Goal: Task Accomplishment & Management: Use online tool/utility

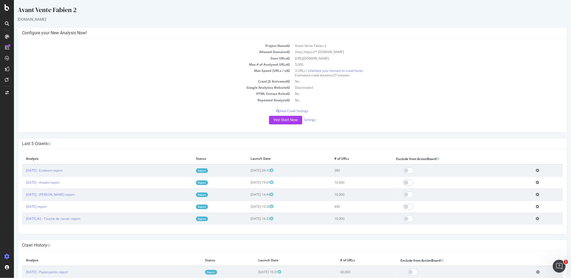
click at [314, 118] on div "Yes! Start Now Settings" at bounding box center [292, 120] width 541 height 9
click at [313, 118] on div "Yes! Start Now Settings" at bounding box center [292, 120] width 541 height 9
click at [312, 118] on link "Settings" at bounding box center [310, 119] width 12 height 5
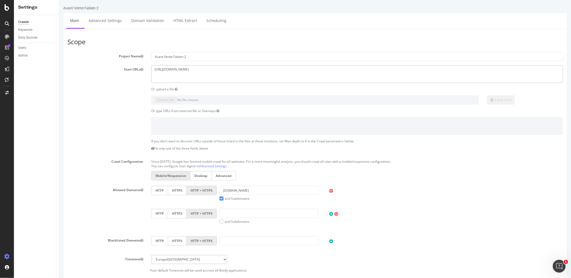
drag, startPoint x: 202, startPoint y: 72, endPoint x: 119, endPoint y: 66, distance: 83.3
click at [119, 66] on div "Start URLs https://ecolearn.com/" at bounding box center [315, 73] width 504 height 17
paste textarea "intia.fr/fr"
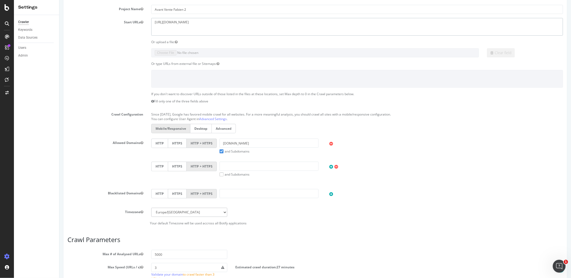
scroll to position [63, 0]
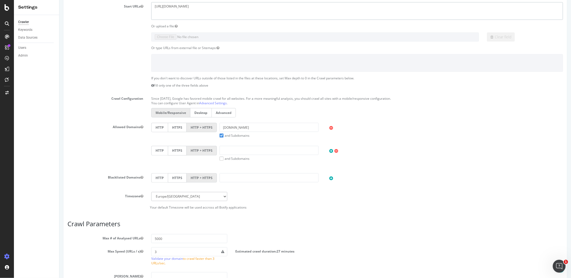
type textarea "[URL][DOMAIN_NAME]"
drag, startPoint x: 254, startPoint y: 127, endPoint x: 182, endPoint y: 127, distance: 72.1
click at [182, 127] on div "HTTP HTTPS HTTP + HTTPS ecolearn.com and Subdomains User Agent: Mobile Desktop …" at bounding box center [356, 130] width 417 height 15
paste input "https://intia.fr/fr/"
drag, startPoint x: 233, startPoint y: 128, endPoint x: 193, endPoint y: 128, distance: 40.2
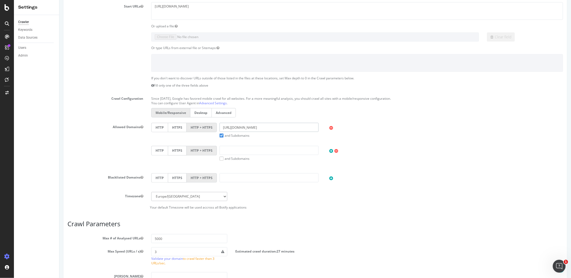
click at [193, 128] on div "HTTP HTTPS HTTP + HTTPS https://intia.fr and Subdomains User Agent: Mobile Desk…" at bounding box center [356, 130] width 417 height 15
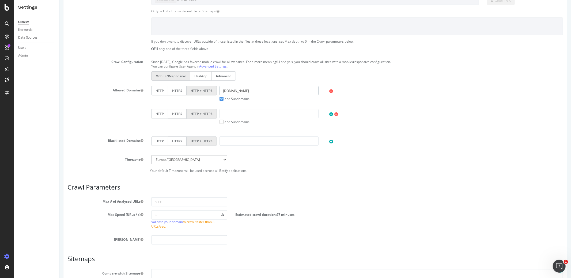
scroll to position [162, 0]
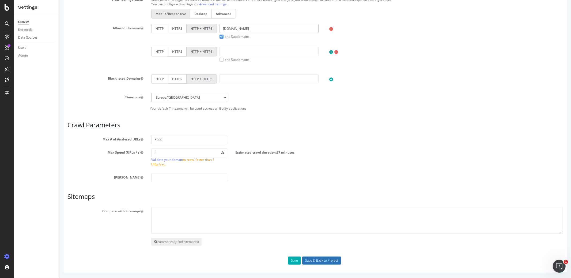
type input "[DOMAIN_NAME]"
click at [331, 258] on input "Save & Back to Project" at bounding box center [321, 260] width 39 height 8
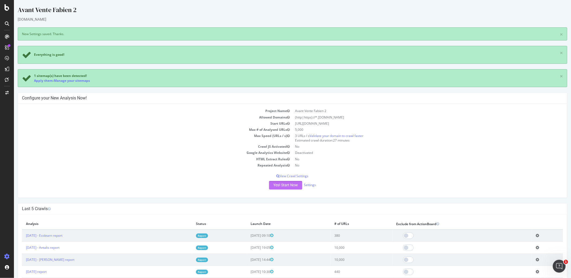
click at [281, 187] on button "Yes! Start Now" at bounding box center [285, 185] width 33 height 9
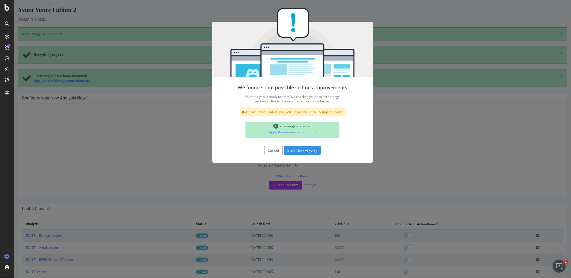
click at [297, 148] on button "Start Now Anyway" at bounding box center [302, 150] width 37 height 9
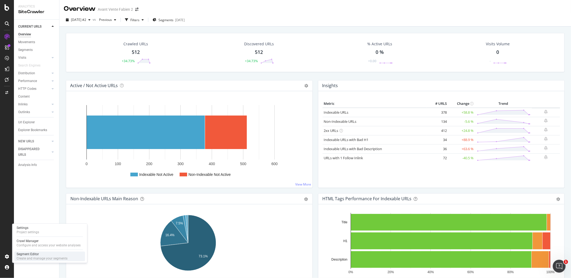
click at [29, 254] on div "Segment Editor" at bounding box center [42, 254] width 51 height 4
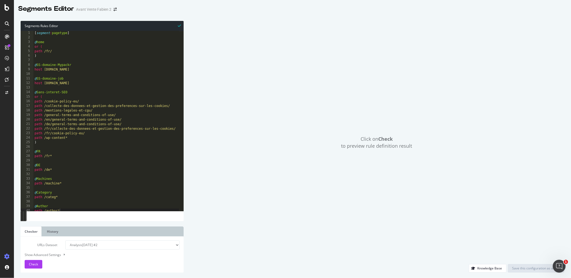
scroll to position [2, 0]
click at [70, 207] on div "[ segment : pagetype ] @ home or ( path /fr/ ) @ SS-domaine-Mypackr host my.pac…" at bounding box center [106, 123] width 146 height 189
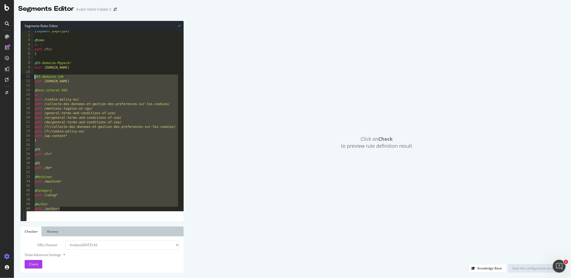
scroll to position [0, 0]
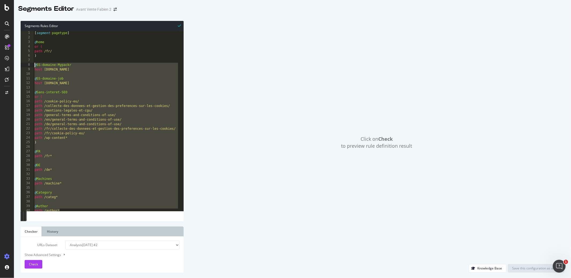
drag, startPoint x: 71, startPoint y: 208, endPoint x: 19, endPoint y: 64, distance: 153.8
click at [19, 64] on div "Segments Rules Editor path /author* 1 2 3 4 5 6 7 8 9 10 11 12 13 14 15 16 17 1…" at bounding box center [292, 147] width 557 height 262
type textarea "@SS-domaine-Mypackr host my.packr.com"
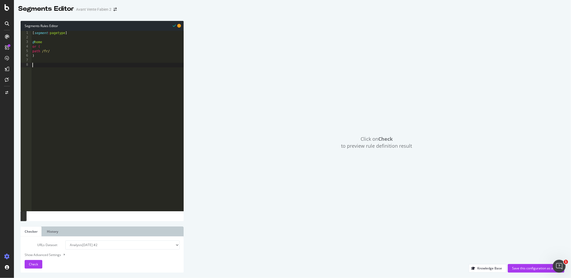
click at [26, 257] on div "URLs Dataset Analysis 2025 Sep. 22nd #2 Analysis 2025 Sep. 22nd Analysis 2025 S…" at bounding box center [102, 254] width 155 height 28
click at [29, 264] on span "Check" at bounding box center [33, 264] width 9 height 5
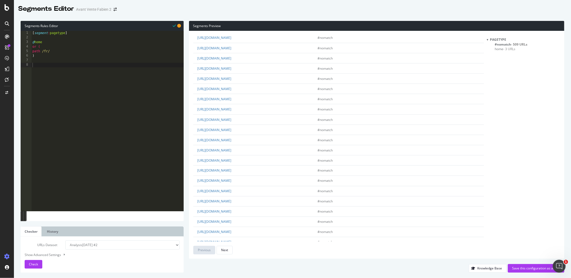
scroll to position [842, 0]
click at [110, 120] on div "[ segment : pagetype ] @ home or ( path /fr/ )" at bounding box center [107, 125] width 152 height 189
type textarea "@Blog"
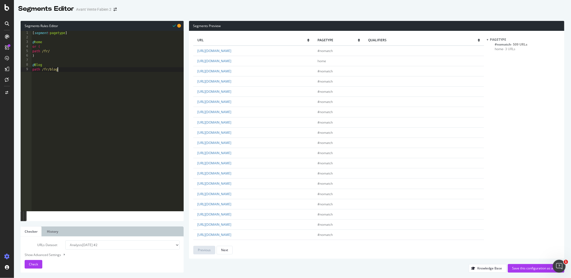
type textarea "path /fr/blog*"
click at [227, 249] on div "Next" at bounding box center [224, 249] width 7 height 5
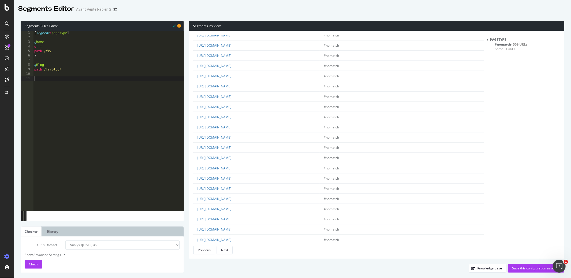
scroll to position [609, 0]
click at [37, 262] on span "Check" at bounding box center [33, 264] width 9 height 5
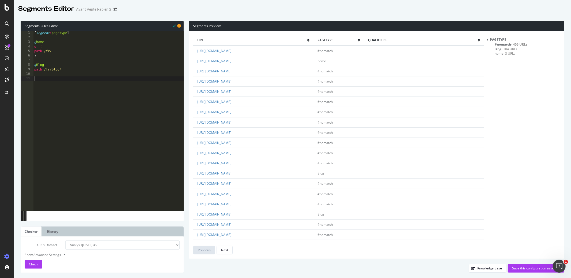
click at [88, 105] on div "[ segment : pagetype ] @ home or ( path /fr/ ) @ Blog path /fr/blog*" at bounding box center [108, 125] width 151 height 189
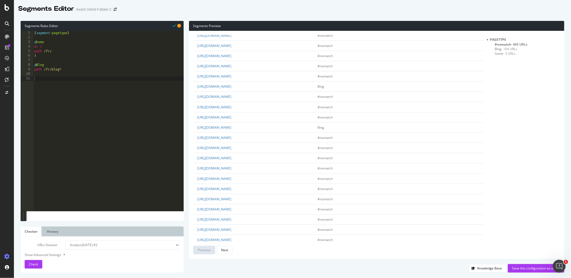
click at [506, 47] on span "- 104 URLs" at bounding box center [510, 49] width 16 height 5
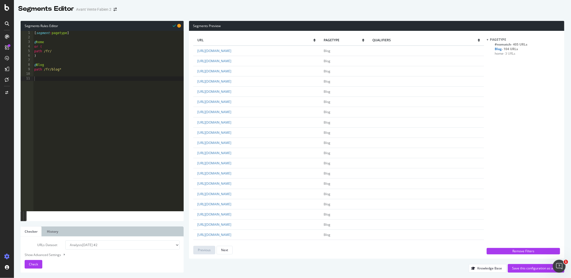
click at [506, 45] on span "#nomatch - 405 URLs" at bounding box center [511, 44] width 33 height 5
click at [82, 128] on div "[ segment : pagetype ] @ home or ( path /fr/ ) @ Blog path /fr/blog*" at bounding box center [108, 125] width 151 height 189
click at [77, 61] on div "[ segment : pagetype ] @ home or ( path /fr/ ) @ Blog path /fr/blog*" at bounding box center [108, 125] width 151 height 189
type textarea "@Ss-domaine-B2B"
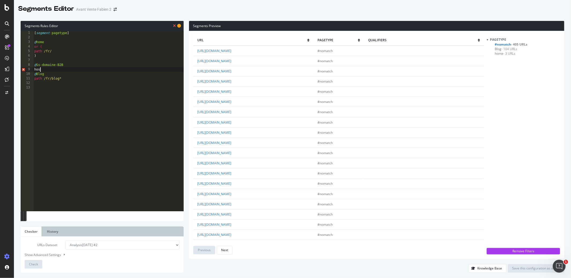
scroll to position [0, 1]
type textarea "host B2B"
type textarea "@SS-domaine-AIDE"
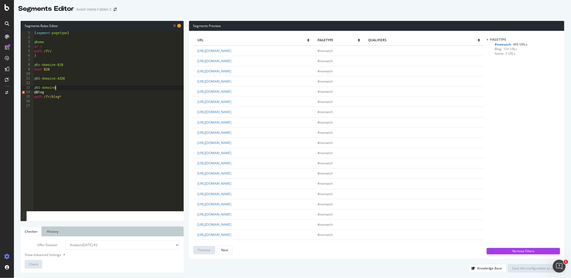
type textarea "@SS-domaine-"
click at [62, 82] on div "[ segment : pagetype ] @ home or ( path /fr/ ) @ Ss-domaine-B2B host B2B @ SS-d…" at bounding box center [108, 125] width 151 height 189
type textarea "host aide.intia.fr"
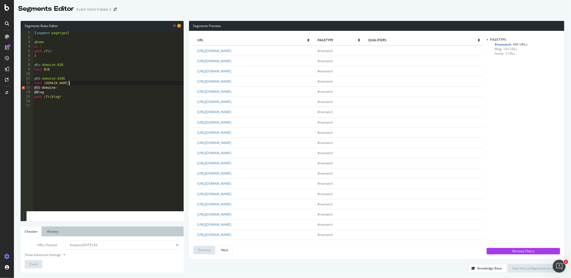
scroll to position [0, 0]
click at [67, 92] on div "[ segment : pagetype ] @ home or ( path /fr/ ) @ Ss-domaine-B2B host B2B @ SS-d…" at bounding box center [108, 125] width 151 height 189
type textarea "@SS-domaine-"
click at [62, 96] on div "[ segment : pagetype ] @ home or ( path /fr/ ) @ Ss-domaine-B2B host B2B @ SS-d…" at bounding box center [108, 125] width 151 height 189
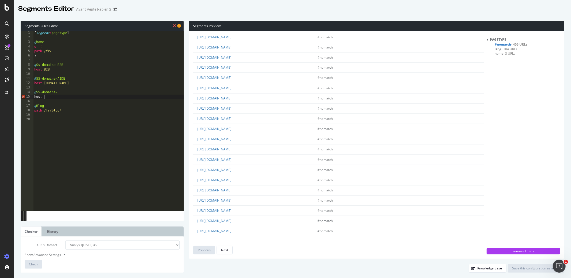
scroll to position [842, 0]
drag, startPoint x: 228, startPoint y: 221, endPoint x: 209, endPoint y: 221, distance: 19.3
click at [209, 221] on td "https://b2b.intia.fr/" at bounding box center [253, 221] width 120 height 10
copy link "b2b.intia.fr/"
click at [56, 68] on div "[ segment : pagetype ] @ home or ( path /fr/ ) @ Ss-domaine-B2B host B2B @ SS-d…" at bounding box center [108, 125] width 151 height 189
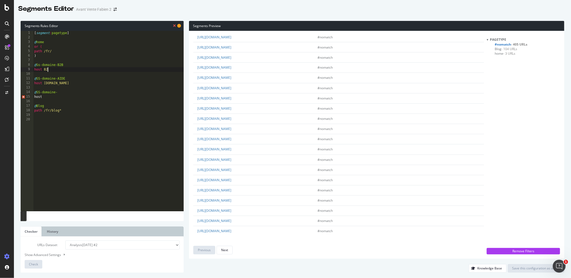
scroll to position [0, 0]
paste textarea "b2b.intia.fr/"
click at [59, 97] on div "[ segment : pagetype ] @ home or ( path /fr/ ) @ Ss-domaine-B2B host b2b.intia.…" at bounding box center [108, 125] width 151 height 189
type textarea "host"
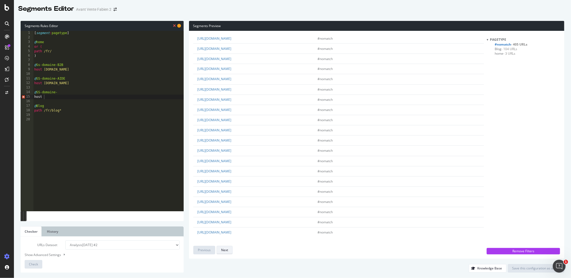
click at [226, 250] on div "Next" at bounding box center [224, 249] width 7 height 5
click at [61, 90] on div "[ segment : pagetype ] @ home or ( path /fr/ ) @ Ss-domaine-B2B host b2b.intia.…" at bounding box center [108, 125] width 151 height 189
click at [63, 91] on div "[ segment : pagetype ] @ home or ( path /fr/ ) @ Ss-domaine-B2B host b2b.intia.…" at bounding box center [108, 125] width 151 height 189
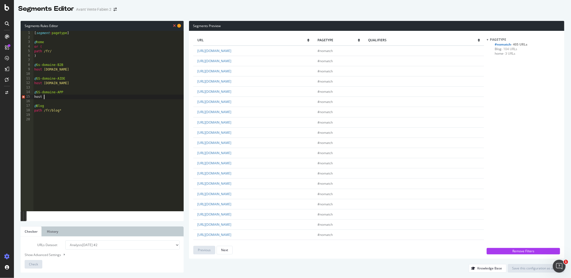
click at [59, 97] on div "[ segment : pagetype ] @ home or ( path /fr/ ) @ Ss-domaine-B2B host b2b.intia.…" at bounding box center [108, 125] width 151 height 189
type textarea "host app.intia.fr"
click at [37, 265] on span "Check" at bounding box center [33, 264] width 9 height 5
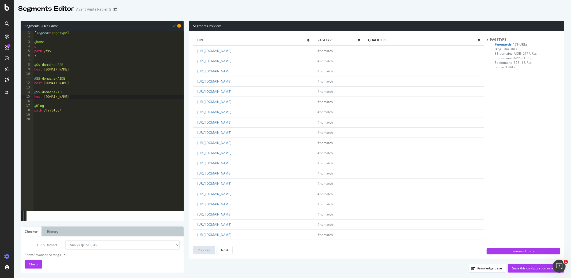
click at [74, 119] on div "[ segment : pagetype ] @ home or ( path /fr/ ) @ Ss-domaine-B2B host b2b.intia.…" at bounding box center [108, 125] width 151 height 189
type textarea "@Ressources"
type textarea "path /ressources*"
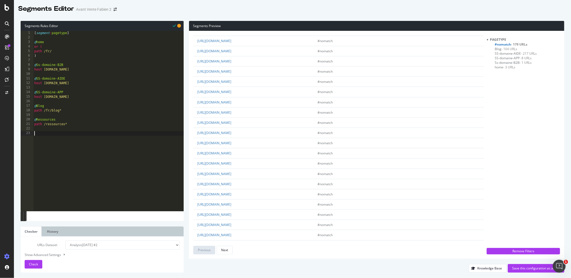
scroll to position [20, 0]
click at [36, 262] on span "Check" at bounding box center [33, 264] width 9 height 5
click at [46, 125] on div "[ segment : pagetype ] @ home or ( path /fr/ ) @ Ss-domaine-B2B host b2b.intia.…" at bounding box center [108, 125] width 151 height 189
type textarea "path /fr/ressources*"
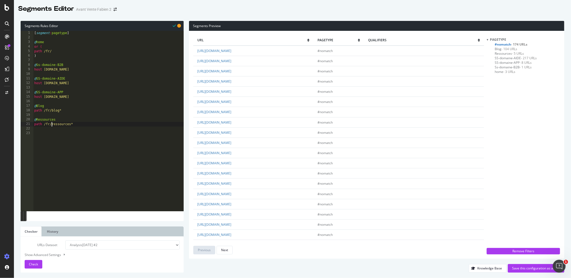
click at [46, 129] on div "[ segment : pagetype ] @ home or ( path /fr/ ) @ Ss-domaine-B2B host b2b.intia.…" at bounding box center [108, 125] width 151 height 189
type textarea "@INFAST"
type textarea "path /fr/infast*"
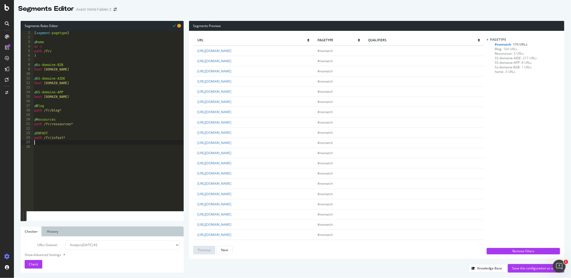
scroll to position [0, 0]
click at [36, 262] on span "Check" at bounding box center [33, 264] width 9 height 5
click at [76, 147] on div "[ segment : pagetype ] @ home or ( path /fr/ ) @ Ss-domaine-B2B host b2b.intia.…" at bounding box center [108, 125] width 151 height 189
type textarea "@Sans-interet-SEO"
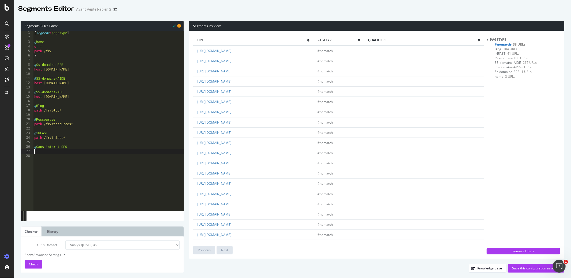
scroll to position [0, 0]
type textarea "or ("
drag, startPoint x: 260, startPoint y: 154, endPoint x: 223, endPoint y: 155, distance: 36.4
click at [223, 155] on td "https://intia.fr/fr/politique-des-cookies/" at bounding box center [253, 153] width 120 height 10
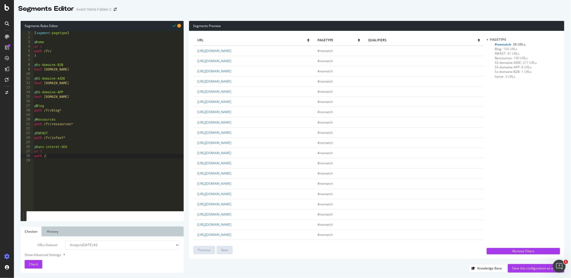
click at [259, 156] on td "https://intia.fr/fr/politique-des-cookies/" at bounding box center [253, 153] width 120 height 10
click at [262, 153] on td "https://intia.fr/fr/politique-des-cookies/" at bounding box center [253, 153] width 120 height 10
drag, startPoint x: 265, startPoint y: 153, endPoint x: 220, endPoint y: 154, distance: 45.3
click at [220, 154] on td "https://intia.fr/fr/politique-des-cookies/" at bounding box center [253, 153] width 120 height 10
drag, startPoint x: 264, startPoint y: 153, endPoint x: 220, endPoint y: 153, distance: 44.2
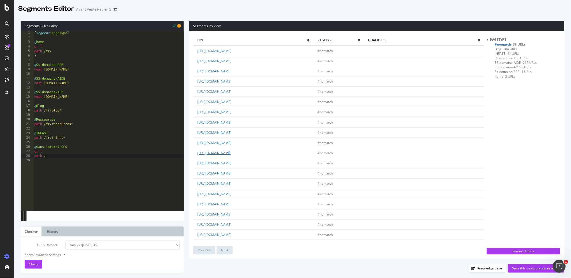
click at [220, 153] on td "https://intia.fr/fr/politique-des-cookies/" at bounding box center [253, 153] width 120 height 10
copy link "fr/politique-des-cookies/"
click at [62, 156] on div "[ segment : pagetype ] @ home or ( path /fr/ ) @ Ss-domaine-B2B host b2b.intia.…" at bounding box center [108, 125] width 151 height 189
paste textarea "fr/politique-des-cookies/"
type textarea "path /fr/politique-des-cookies/"
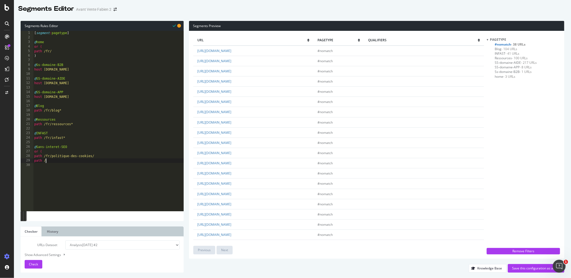
type textarea "path /"
drag, startPoint x: 254, startPoint y: 123, endPoint x: 220, endPoint y: 123, distance: 34.6
click at [220, 123] on td "https://intia.fr/fr/mentions-legales/" at bounding box center [253, 122] width 120 height 10
copy link "r/mentions-legales/"
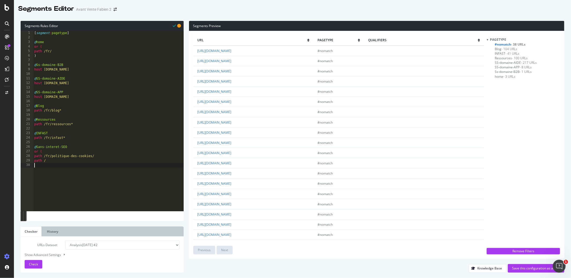
click at [75, 163] on div "[ segment : pagetype ] @ home or ( path /fr/ ) @ Ss-domaine-B2B host b2b.intia.…" at bounding box center [108, 125] width 151 height 189
click at [74, 162] on div "[ segment : pagetype ] @ home or ( path /fr/ ) @ Ss-domaine-B2B host b2b.intia.…" at bounding box center [108, 125] width 151 height 189
paste textarea "r/mentions-legales/"
type textarea "path /fr/mentions-legales/"
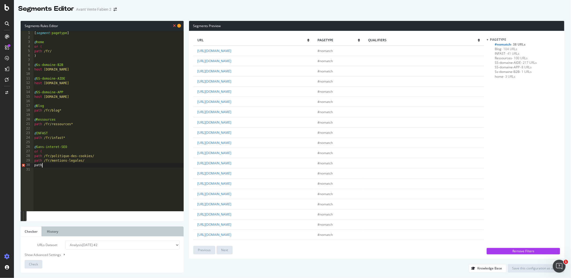
scroll to position [0, 1]
type textarea "path /"
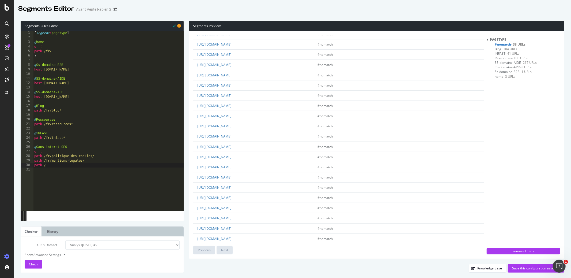
scroll to position [198, 0]
click at [218, 191] on link "https://assets.intia.fr/app/uploads/2023/08/modele-lettre-de-relance-devis.zip" at bounding box center [214, 190] width 34 height 5
click at [496, 110] on div "pagetype #nomatch - 38 URLs Blog - 104 URLs INFAST - 41 URLs Ressources - 100 U…" at bounding box center [523, 141] width 73 height 208
click at [103, 168] on div "[ segment : pagetype ] @ home or ( path /fr/ ) @ Ss-domaine-B2B host b2b.intia.…" at bounding box center [108, 125] width 151 height 189
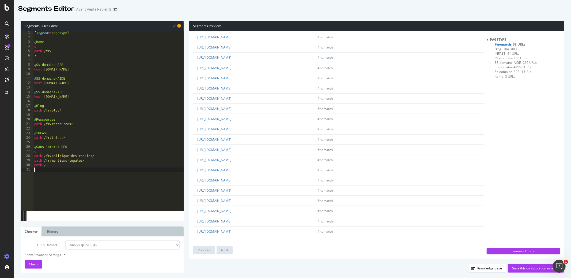
click at [101, 164] on div "[ segment : pagetype ] @ home or ( path /fr/ ) @ Ss-domaine-B2B host b2b.intia.…" at bounding box center [108, 125] width 151 height 189
drag, startPoint x: 284, startPoint y: 132, endPoint x: 219, endPoint y: 134, distance: 64.6
click at [219, 134] on td "https://intia.fr/fr/conditions-generales-dutilisation/" at bounding box center [253, 132] width 120 height 10
copy link "fr/conditions-generales-dutilisation/"
click at [82, 165] on div "[ segment : pagetype ] @ home or ( path /fr/ ) @ Ss-domaine-B2B host b2b.intia.…" at bounding box center [108, 125] width 151 height 189
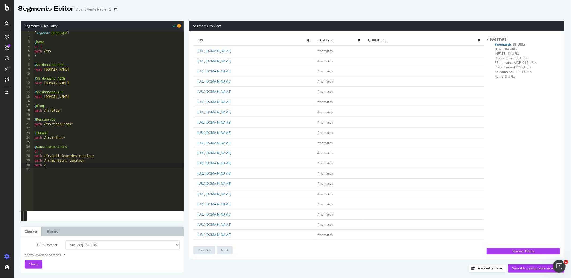
paste textarea "fr/conditions-generales-dutilisation/"
type textarea "path /fr/conditions-generales-dutilisation/"
drag, startPoint x: 300, startPoint y: 142, endPoint x: 219, endPoint y: 144, distance: 80.9
click at [219, 144] on td "https://intia.fr/fr/politique-de-respect-des-donnees-personnelles/" at bounding box center [253, 142] width 120 height 10
copy link "fr/politique-de-respect-des-donnees-personnelles/"
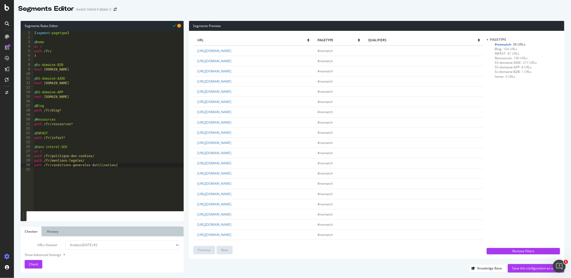
click at [80, 169] on div "[ segment : pagetype ] @ home or ( path /fr/ ) @ Ss-domaine-B2B host b2b.intia.…" at bounding box center [108, 125] width 151 height 189
paste textarea "fr/politique-de-respect-des-donnees-personnelles/"
click at [53, 125] on div "[ segment : pagetype ] @ home or ( path /fr/ ) @ Ss-domaine-B2B host b2b.intia.…" at bounding box center [108, 125] width 151 height 189
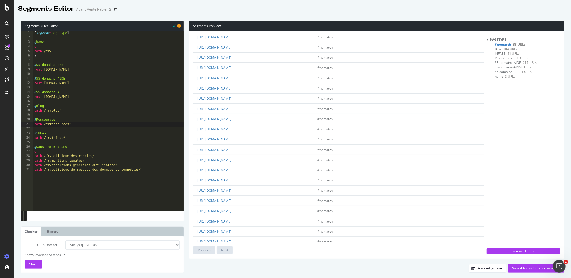
scroll to position [0, 0]
click at [155, 171] on div "[ segment : pagetype ] @ home or ( path /fr/ ) @ Ss-domaine-B2B host b2b.intia.…" at bounding box center [108, 125] width 151 height 189
type textarea "path /fr/politique-de-respect-des-donnees-personnelles/"
type textarea ")"
click at [34, 265] on span "Check" at bounding box center [33, 264] width 9 height 5
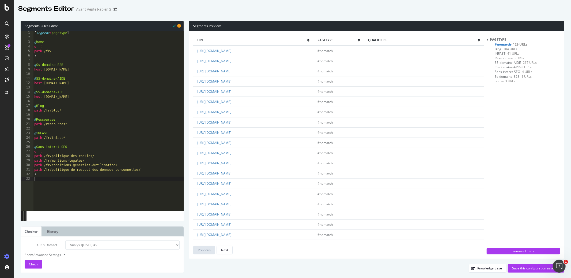
click at [54, 195] on div "[ segment : pagetype ] @ home or ( path /fr/ ) @ Ss-domaine-B2B host b2b.intia.…" at bounding box center [108, 125] width 151 height 189
click at [62, 118] on div "[ segment : pagetype ] @ home or ( path /fr/ ) @ Ss-domaine-B2B host b2b.intia.…" at bounding box center [108, 125] width 151 height 189
type textarea "@Ressources"
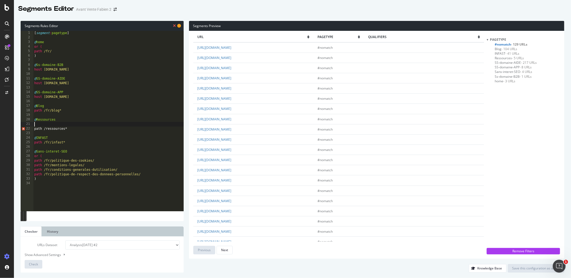
scroll to position [0, 0]
type textarea "or ("
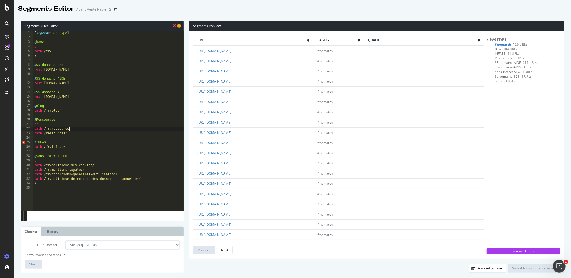
scroll to position [0, 3]
click at [72, 133] on div "[ segment : pagetype ] @ home or ( path /fr/ ) @ Ss-domaine-B2B host b2b.intia.…" at bounding box center [108, 125] width 151 height 189
type textarea "path /ressources*"
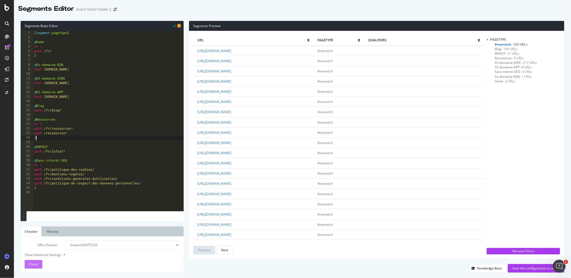
click at [33, 267] on div "Check" at bounding box center [33, 264] width 9 height 8
click at [141, 185] on div "[ segment : pagetype ] @ home or ( path /fr/ ) @ Ss-domaine-B2B host b2b.intia.…" at bounding box center [108, 125] width 151 height 189
type textarea "path /fr/politique-de-respect-des-donnees-personnelles"
click at [35, 267] on div "Check" at bounding box center [33, 264] width 9 height 8
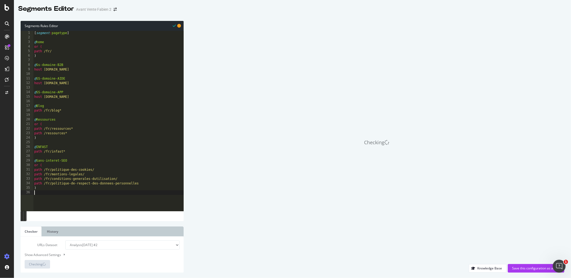
click at [127, 199] on div "[ segment : pagetype ] @ home or ( path /fr/ ) @ Ss-domaine-B2B host b2b.intia.…" at bounding box center [108, 125] width 151 height 189
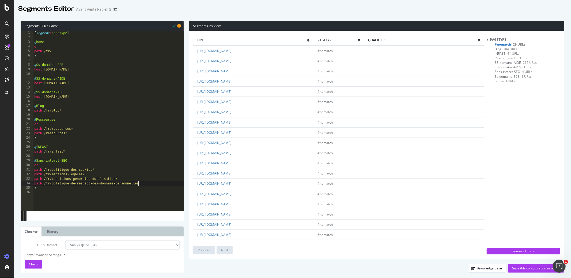
click at [155, 183] on div "[ segment : pagetype ] @ home or ( path /fr/ ) @ Ss-domaine-B2B host b2b.intia.…" at bounding box center [108, 125] width 151 height 189
type textarea "path /fr/politique-de-respect-des-donnees-personnelles"
drag, startPoint x: 151, startPoint y: 182, endPoint x: 46, endPoint y: 182, distance: 104.2
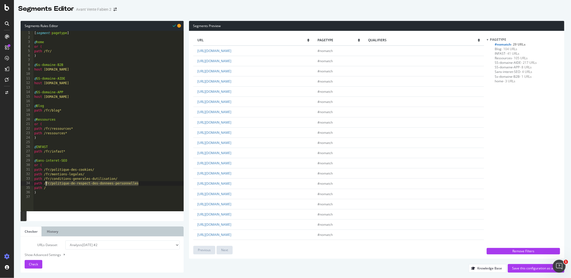
click at [46, 182] on div "[ segment : pagetype ] @ home or ( path /fr/ ) @ Ss-domaine-B2B host b2b.intia.…" at bounding box center [108, 125] width 151 height 189
click at [52, 190] on div "[ segment : pagetype ] @ home or ( path /fr/ ) @ Ss-domaine-B2B host b2b.intia.…" at bounding box center [108, 125] width 151 height 189
paste textarea "fr/politique-de-respect-des-donnees-personnelles"
type textarea "path /fr/politique-de-respect-des-donnees-personnelles/"
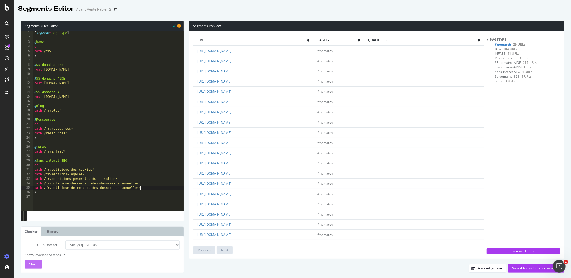
click at [35, 261] on div "Check" at bounding box center [33, 264] width 9 height 8
click at [80, 100] on div "[ segment : pagetype ] @ home or ( path /fr/ ) @ Ss-domaine-B2B host b2b.intia.…" at bounding box center [108, 125] width 151 height 189
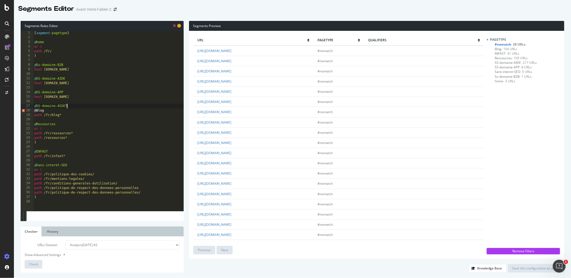
scroll to position [0, 2]
type textarea "@SS-domaine-ASSETS"
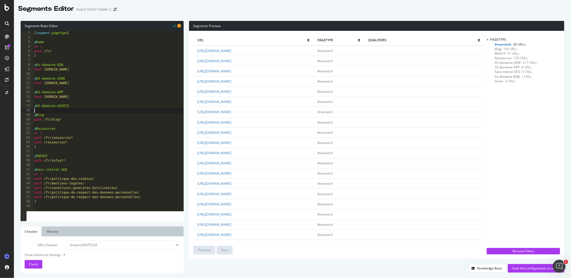
scroll to position [0, 0]
type textarea "p"
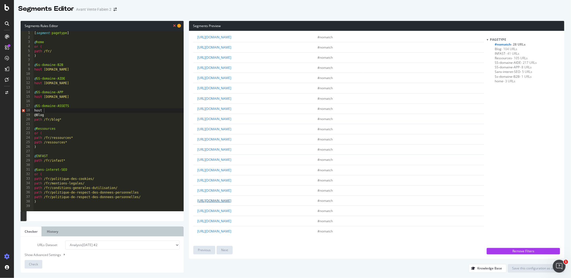
drag, startPoint x: 195, startPoint y: 201, endPoint x: 228, endPoint y: 202, distance: 33.2
click at [228, 202] on td "https://assets.intia.fr/app/uploads/2023/08/modele-lettre-de-relance-devis.zip" at bounding box center [253, 200] width 120 height 10
copy link "https://assets.intia.fr"
click at [54, 111] on div "[ segment : pagetype ] @ home or ( path /fr/ ) @ Ss-domaine-B2B host b2b.intia.…" at bounding box center [108, 125] width 151 height 189
paste textarea "https://assets.intia.fr"
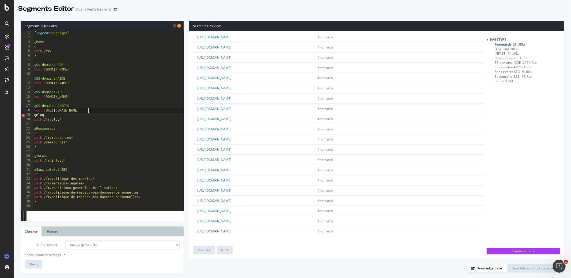
scroll to position [0, 0]
click at [60, 112] on div "[ segment : pagetype ] @ home or ( path /fr/ ) @ Ss-domaine-B2B host b2b.intia.…" at bounding box center [108, 125] width 151 height 189
type textarea "host assets.intia.fr"
click at [86, 109] on div "[ segment : pagetype ] @ home or ( path /fr/ ) @ Ss-domaine-B2B host b2b.intia.…" at bounding box center [108, 125] width 151 height 189
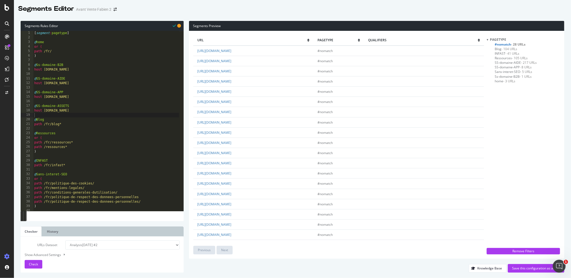
click at [33, 269] on div "URLs Dataset Analysis 2025 Sep. 22nd #2 Analysis 2025 Sep. 22nd Analysis 2025 S…" at bounding box center [102, 254] width 163 height 36
click at [35, 267] on div "Check" at bounding box center [33, 264] width 9 height 8
type textarea "path /fr/"
click at [63, 51] on div "[ segment : pagetype ] @ home or ( path /fr/ ) @ Ss-domaine-B2B host b2b.intia.…" at bounding box center [106, 125] width 146 height 189
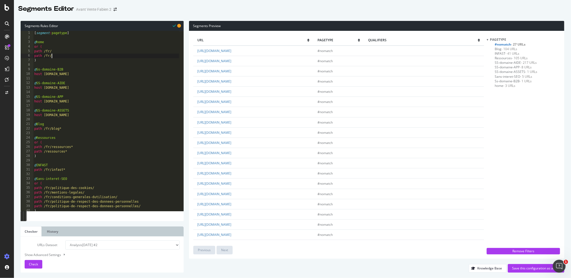
scroll to position [0, 1]
click at [58, 50] on div "[ segment : pagetype ] @ home or ( path /fr/ path /fr/fr ) @ Ss-domaine-B2B hos…" at bounding box center [106, 125] width 146 height 189
type textarea "path /fr"
click at [37, 265] on span "Check" at bounding box center [33, 264] width 9 height 5
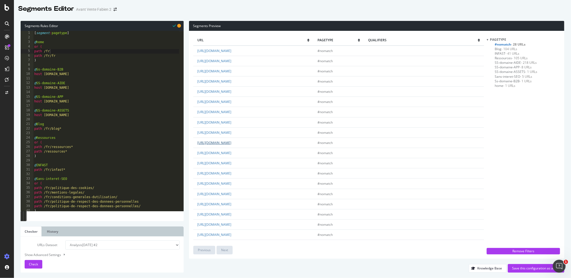
scroll to position [95, 0]
click at [58, 163] on div "[ segment : pagetype ] @ home or ( path /fr path /fr/fr ) @ Ss-domaine-B2B host…" at bounding box center [106, 125] width 146 height 189
click at [58, 165] on div "[ segment : pagetype ] @ home or ( path /fr path /fr/fr ) @ Ss-domaine-B2B host…" at bounding box center [106, 125] width 146 height 189
type textarea "@INFAST"
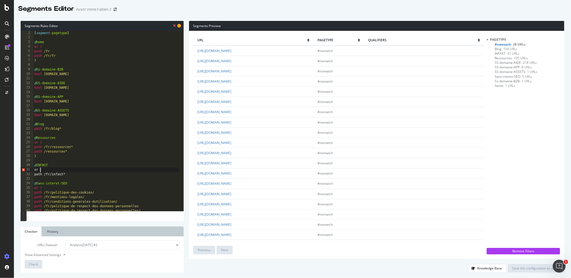
scroll to position [0, 1]
type textarea "or ("
click at [66, 178] on div "[ segment : pagetype ] @ home or ( path /fr path /fr/fr ) @ Ss-domaine-B2B host…" at bounding box center [106, 125] width 146 height 189
type textarea "path /fr/infast*"
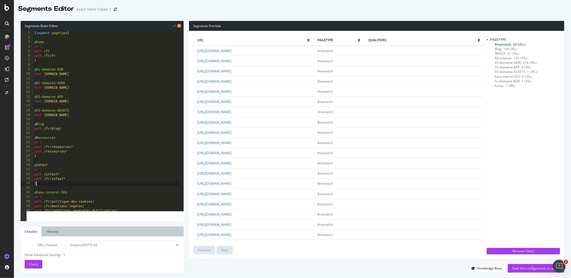
scroll to position [10, 0]
click at [39, 261] on button "Check" at bounding box center [34, 264] width 18 height 9
type textarea "@Blog"
click at [46, 125] on div "[ segment : pagetype ] @ home or ( path /fr path /fr/fr ) @ Ss-domaine-B2B host…" at bounding box center [106, 125] width 146 height 189
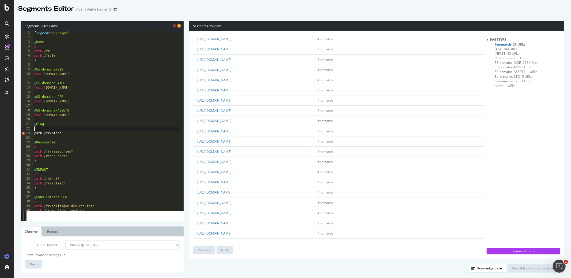
scroll to position [0, 0]
type textarea "or ("
click at [46, 126] on div "[ segment : pagetype ] @ home or ( path /fr path /fr/fr ) @ Ss-domaine-B2B host…" at bounding box center [106, 125] width 146 height 189
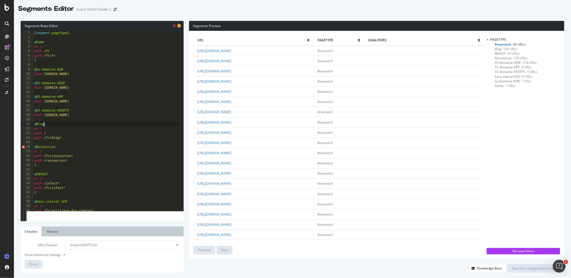
click at [54, 133] on div "[ segment : pagetype ] @ home or ( path /fr path /fr/fr ) @ Ss-domaine-B2B host…" at bounding box center [106, 125] width 146 height 189
click at [64, 138] on div "[ segment : pagetype ] @ home or ( path /fr path /fr/fr ) @ Ss-domaine-B2B host…" at bounding box center [106, 125] width 146 height 189
type textarea "path /fr/blog*"
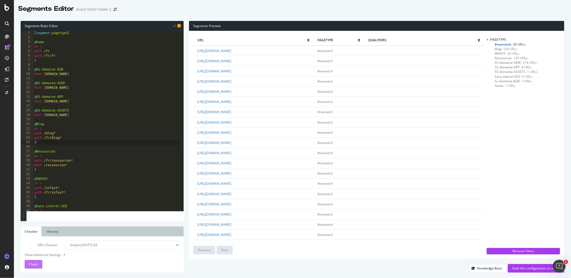
click at [38, 261] on button "Check" at bounding box center [34, 264] width 18 height 9
click at [231, 202] on link "https://intia.fr/fr/facturation-electronique/?cta_position=top" at bounding box center [214, 200] width 34 height 5
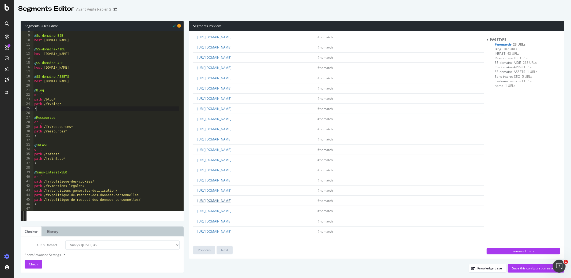
scroll to position [33, 0]
click at [231, 160] on link "https://intia.fr/fr/gerer-la-facturation-a-plusieurs/" at bounding box center [214, 159] width 34 height 5
click at [90, 160] on div "@ Ss-domaine-B2B host b2b.intia.fr @ SS-domaine-AIDE host aide.intia.fr @ SS-do…" at bounding box center [106, 123] width 146 height 189
click at [90, 164] on div "@ Ss-domaine-B2B host b2b.intia.fr @ SS-domaine-AIDE host aide.intia.fr @ SS-do…" at bounding box center [106, 123] width 146 height 189
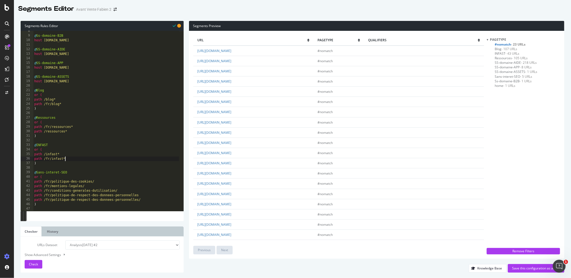
type textarea ")"
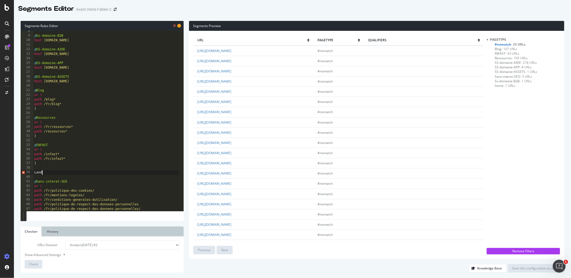
scroll to position [0, 1]
type textarea "Landing-pages"
type textarea "or ("
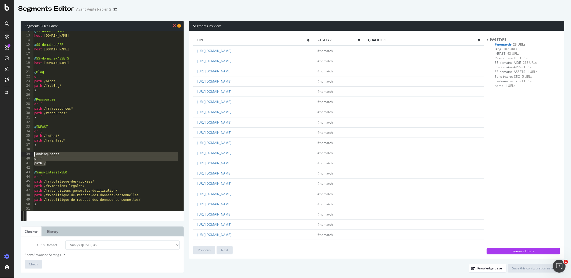
drag, startPoint x: 56, startPoint y: 162, endPoint x: 26, endPoint y: 154, distance: 31.4
click at [26, 154] on div "path / 12 13 14 15 16 17 18 19 20 21 22 23 24 25 26 27 28 29 30 31 32 33 34 35 …" at bounding box center [102, 121] width 163 height 180
type textarea "Landing-pages or ("
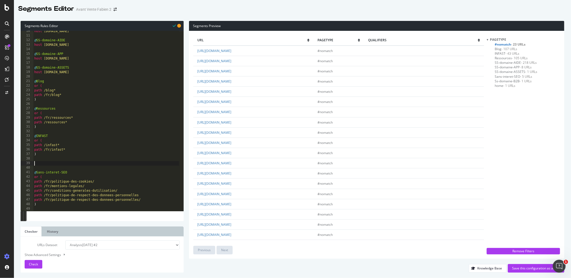
scroll to position [43, 0]
click at [44, 206] on div "host b2b.intia.fr @ SS-domaine-AIDE host aide.intia.fr @ SS-domaine-APP host ap…" at bounding box center [106, 123] width 146 height 189
type textarea ")"
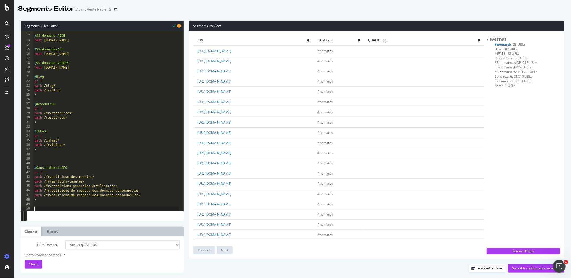
paste textarea "path /"
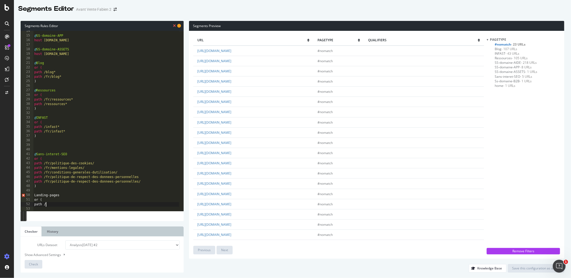
scroll to position [61, 0]
drag, startPoint x: 51, startPoint y: 201, endPoint x: 26, endPoint y: 201, distance: 25.2
click at [26, 201] on div "path / 14 15 16 17 18 19 20 21 22 23 24 25 26 27 28 29 30 31 32 33 34 35 36 37 …" at bounding box center [102, 121] width 163 height 180
type textarea "or ("
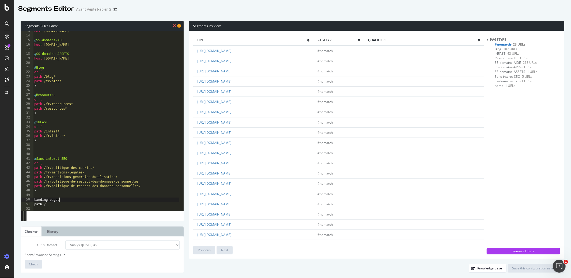
click at [52, 205] on div "host aide.intia.fr @ SS-domaine-APP host app.intia.fr @ SS-domaine-ASSETS host …" at bounding box center [106, 123] width 146 height 189
type textarea "path /*"
click at [34, 200] on div "host aide.intia.fr @ SS-domaine-APP host app.intia.fr @ SS-domaine-ASSETS host …" at bounding box center [106, 123] width 146 height 189
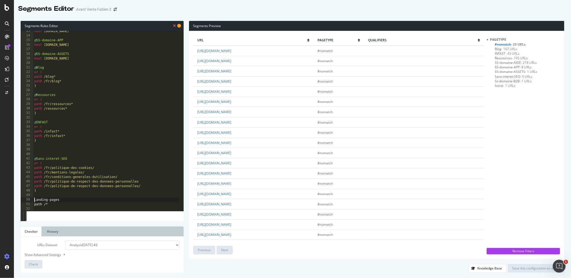
type textarea "@Landing-pages"
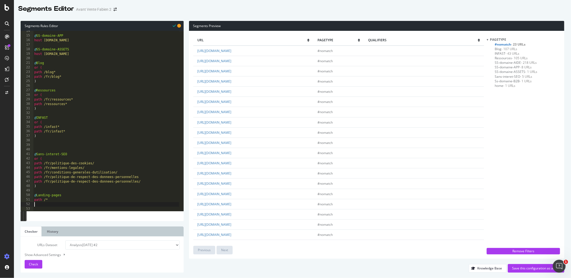
click at [69, 204] on div "@ SS-domaine-APP host app.intia.fr @ SS-domaine-ASSETS host assets.intia.fr @ B…" at bounding box center [106, 123] width 146 height 189
click at [36, 266] on div "Check" at bounding box center [33, 264] width 9 height 5
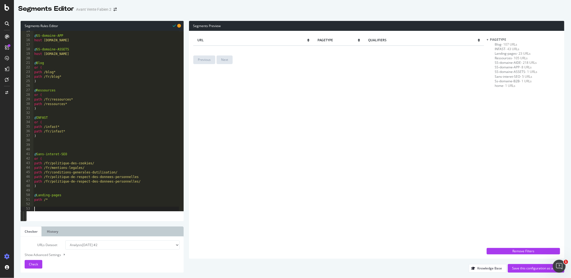
click at [66, 207] on div "@ SS-domaine-APP host app.intia.fr @ SS-domaine-ASSETS host assets.intia.fr @ B…" at bounding box center [106, 123] width 146 height 189
click at [504, 54] on span "Landing-pages - 23 URLs" at bounding box center [513, 53] width 36 height 5
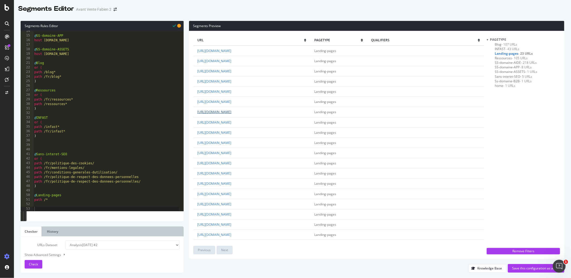
click at [231, 112] on link "https://intia.fr/fr/partenaires/" at bounding box center [214, 112] width 34 height 5
type textarea "path /fr/politique-de-respect-des-donnees-personnelles/"
click at [153, 183] on div "@ SS-domaine-APP host app.intia.fr @ SS-domaine-ASSETS host assets.intia.fr @ B…" at bounding box center [106, 123] width 146 height 189
paste textarea "https://intia.fr/fr/partenaires/"
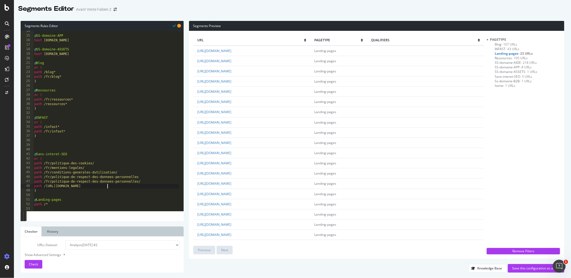
click at [62, 186] on div "@ SS-domaine-APP host app.intia.fr @ SS-domaine-ASSETS host assets.intia.fr @ B…" at bounding box center [106, 123] width 146 height 189
type textarea "path /intia.fr/fr/partenaires/"
click at [37, 264] on span "Check" at bounding box center [33, 264] width 9 height 5
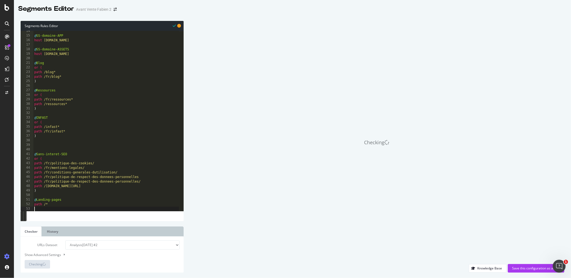
click at [62, 208] on div "@ SS-domaine-APP host app.intia.fr @ SS-domaine-ASSETS host assets.intia.fr @ B…" at bounding box center [106, 123] width 146 height 189
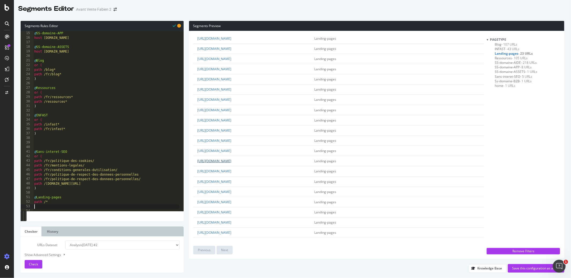
scroll to position [44, 0]
click at [231, 190] on link "https://intia.fr/fr/logiciel-facturation-saas/" at bounding box center [214, 190] width 34 height 5
click at [231, 171] on link "https://intia.fr/fr/nous-contacter/" at bounding box center [214, 170] width 34 height 5
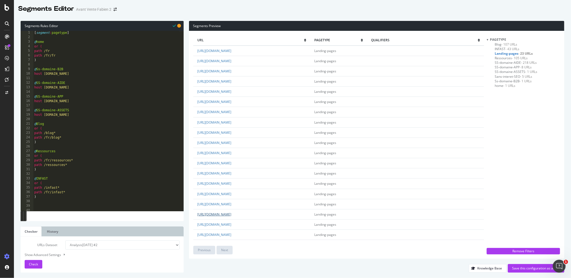
scroll to position [0, 0]
drag, startPoint x: 233, startPoint y: 61, endPoint x: 208, endPoint y: 61, distance: 24.4
click at [208, 61] on td "https://intia.fr/fr/" at bounding box center [251, 61] width 117 height 10
copy link "intia.fr/fr/"
drag, startPoint x: 59, startPoint y: 57, endPoint x: 46, endPoint y: 57, distance: 13.1
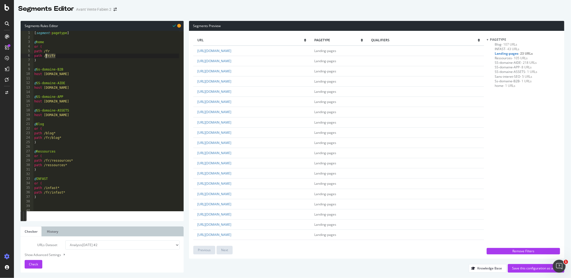
click at [46, 57] on div "[ segment : pagetype ] @ home or ( path /fr path /fr/fr ) @ Ss-domaine-B2B host…" at bounding box center [106, 125] width 146 height 189
paste textarea "intia.fr/fr/"
drag, startPoint x: 223, startPoint y: 50, endPoint x: 208, endPoint y: 50, distance: 14.7
click at [208, 50] on td "https://intia.fr/" at bounding box center [251, 51] width 117 height 10
copy link "intia.fr/"
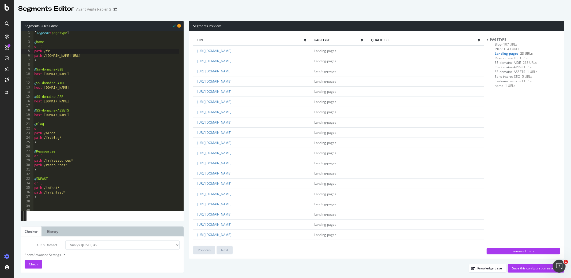
drag, startPoint x: 46, startPoint y: 50, endPoint x: 70, endPoint y: 52, distance: 24.2
click at [70, 52] on div "[ segment : pagetype ] @ home or ( path /fr path /intia.fr/fr/ ) @ Ss-domaine-B…" at bounding box center [106, 125] width 146 height 189
paste textarea "intia.fr/"
click at [28, 265] on button "Check" at bounding box center [34, 264] width 18 height 9
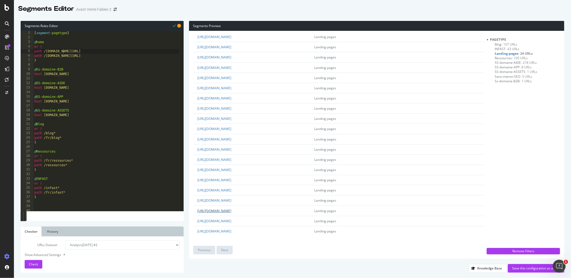
click at [224, 211] on link "https://intia.fr/app/uploads/2019/11/Modele_mise_en_demeure.docx" at bounding box center [214, 210] width 34 height 5
drag, startPoint x: 310, startPoint y: 211, endPoint x: 220, endPoint y: 212, distance: 89.5
click at [220, 212] on td "https://intia.fr/app/uploads/2019/11/Modele_mise_en_demeure.docx" at bounding box center [251, 210] width 117 height 10
copy link "app/uploads/2019/11/Modele_mise_en_demeure.docx"
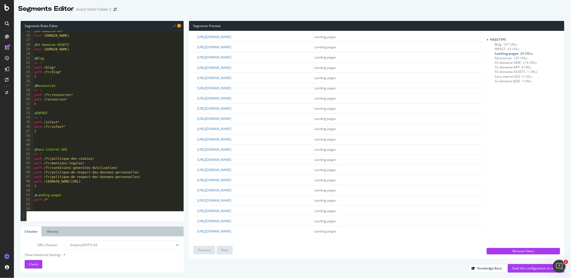
scroll to position [65, 0]
type textarea "path /intia.fr/fr/partenaires/"
click at [108, 181] on div "@ SS-domaine-APP host app.intia.fr @ SS-domaine-ASSETS host assets.intia.fr @ B…" at bounding box center [106, 123] width 146 height 189
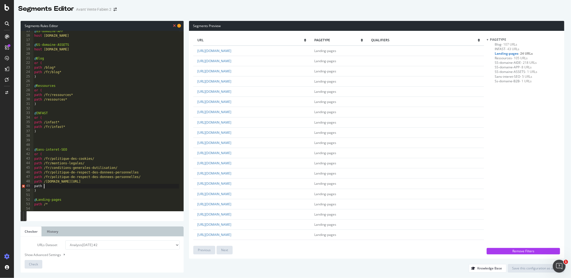
scroll to position [0, 1]
paste textarea "app/uploads/2019/11/Modele_mise_en_demeure.docx"
click at [231, 99] on link "https://intia.fr/fr/facturation-electronique/?cta_position=middle" at bounding box center [214, 101] width 34 height 5
click at [231, 122] on link "https://intia.fr/fr/logiciel-devis-facture-batiment-btp/" at bounding box center [214, 122] width 34 height 5
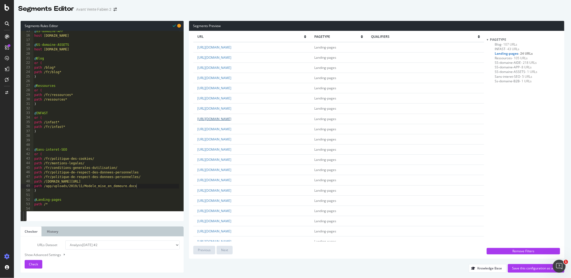
scroll to position [4, 0]
click at [231, 168] on link "https://intia.fr/fr/encaissez-vos-factures-plus-rapidement-et-faites-plaisir-a-…" at bounding box center [214, 169] width 34 height 5
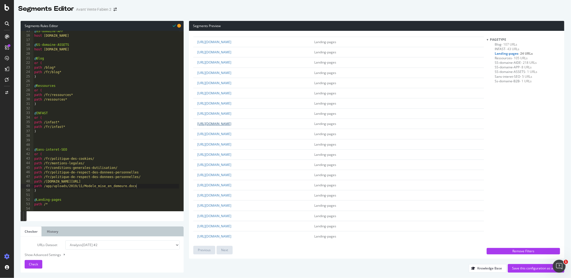
scroll to position [55, 0]
drag, startPoint x: 230, startPoint y: 203, endPoint x: 208, endPoint y: 202, distance: 22.5
click at [208, 202] on td "https://intia.fr/fr" at bounding box center [251, 200] width 117 height 10
copy link "/intia.fr/fr"
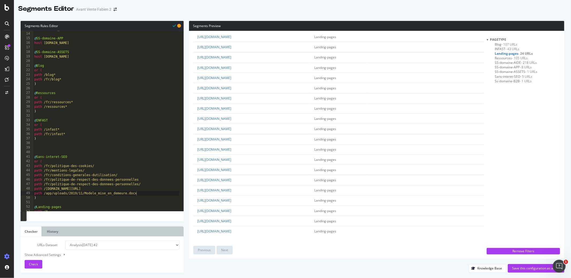
scroll to position [0, 0]
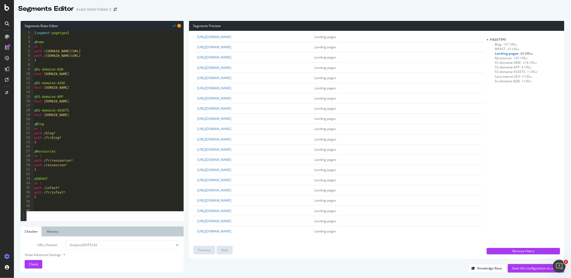
type textarea "path /intia.fr/fr/"
click at [82, 56] on div "[ segment : pagetype ] @ home or ( path /intia.fr/ path /intia.fr/fr/ ) @ Ss-do…" at bounding box center [106, 125] width 146 height 189
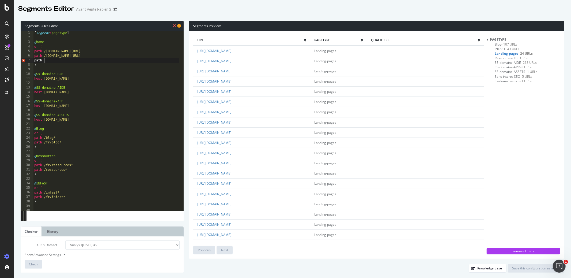
scroll to position [0, 1]
paste textarea "/intia.fr/fr"
click at [48, 61] on div "[ segment : pagetype ] @ home or ( path /intia.fr/ path /intia.fr/fr/ path //in…" at bounding box center [106, 125] width 146 height 189
type textarea "path /intia.fr/fr"
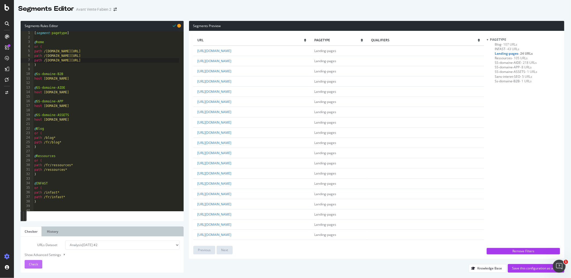
click at [40, 264] on button "Check" at bounding box center [34, 264] width 18 height 9
click at [85, 69] on div "[ segment : pagetype ] @ home or ( path /intia.fr/ path /intia.fr/fr/ path /int…" at bounding box center [106, 125] width 146 height 189
click at [538, 269] on div "Save this configuration as active" at bounding box center [536, 268] width 48 height 5
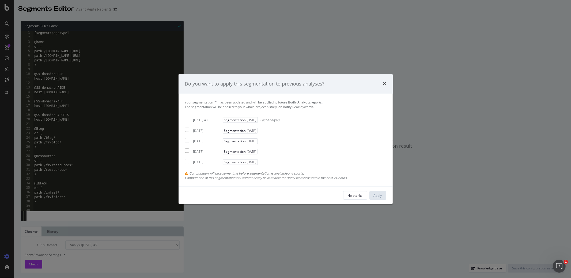
click at [198, 120] on div "2025 Sep. 22nd #2" at bounding box center [207, 120] width 28 height 5
checkbox input "true"
click at [375, 193] on div "Apply" at bounding box center [378, 195] width 8 height 5
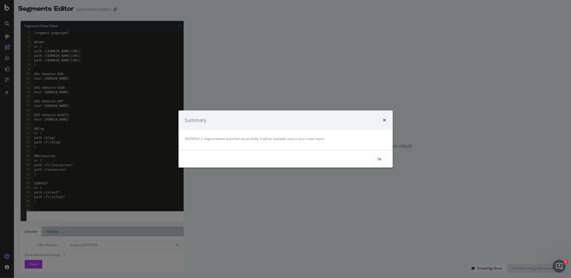
click at [372, 160] on div "Ok" at bounding box center [285, 159] width 201 height 9
click at [376, 161] on button "Ok" at bounding box center [379, 159] width 13 height 9
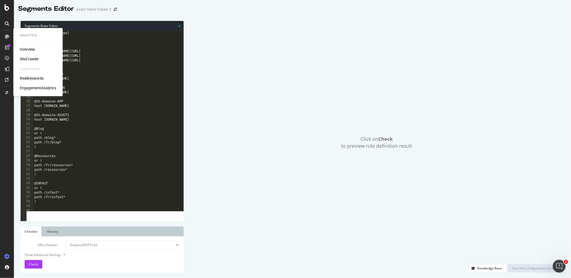
click at [32, 61] on div "SiteCrawler" at bounding box center [29, 59] width 19 height 5
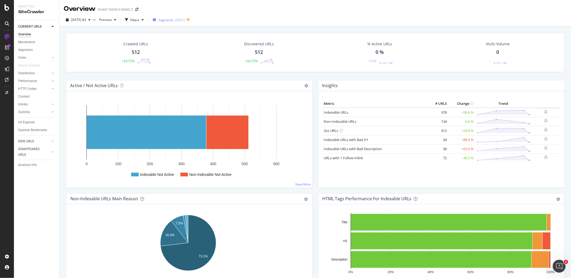
click at [185, 22] on div "Segments [DATE]" at bounding box center [169, 20] width 32 height 8
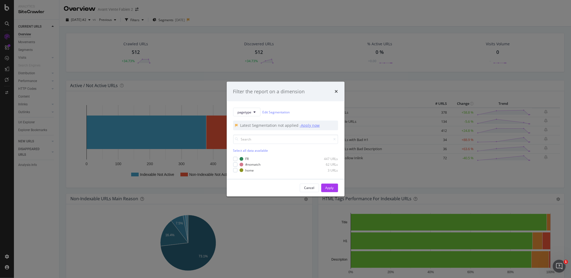
click at [314, 127] on div "- Apply now" at bounding box center [310, 125] width 20 height 5
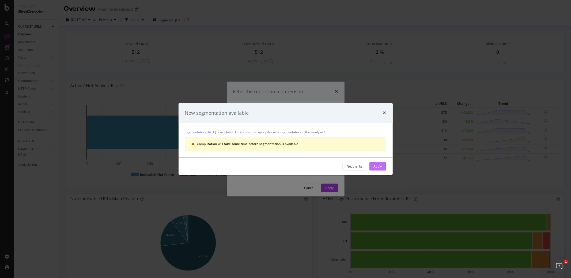
click at [374, 167] on div "Apply" at bounding box center [378, 166] width 8 height 5
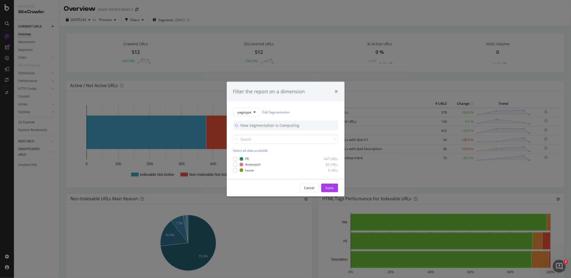
click at [336, 91] on icon "times" at bounding box center [336, 91] width 3 height 4
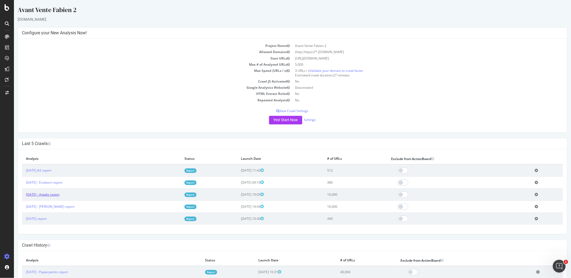
click at [59, 192] on link "[DATE] - Antalis report" at bounding box center [42, 194] width 33 height 5
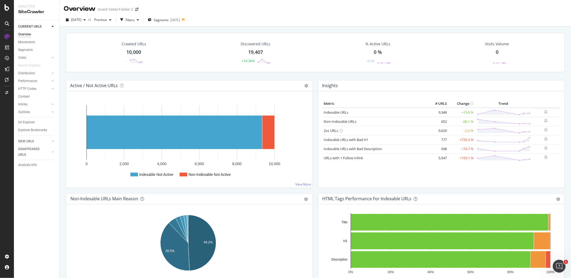
click at [26, 111] on div "Outlinks" at bounding box center [24, 112] width 12 height 6
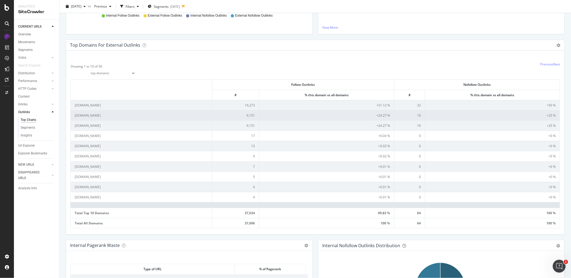
scroll to position [146, 0]
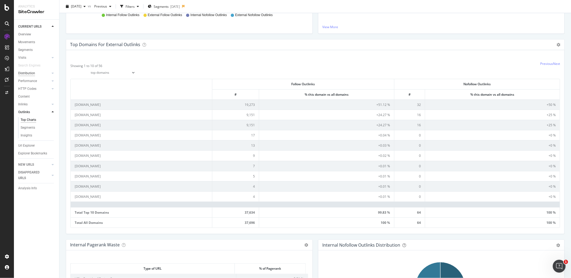
click at [28, 71] on div "Distribution" at bounding box center [26, 73] width 17 height 6
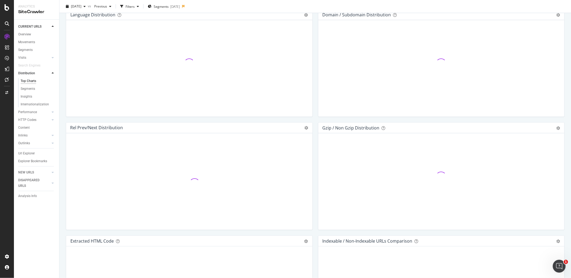
scroll to position [718, 0]
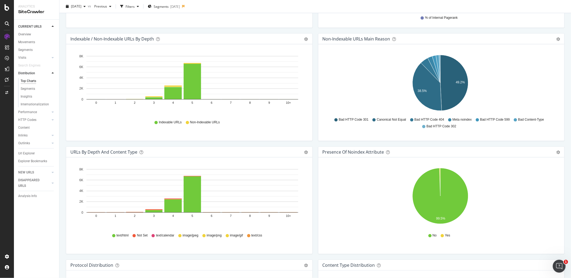
scroll to position [0, 0]
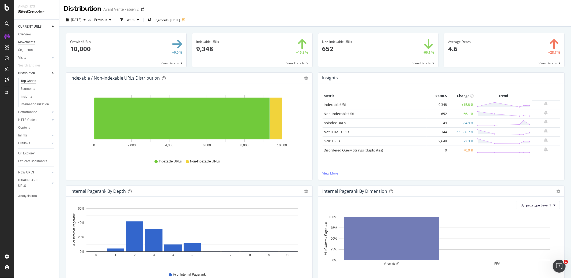
drag, startPoint x: 27, startPoint y: 35, endPoint x: 26, endPoint y: 42, distance: 6.8
click at [27, 35] on div "Overview" at bounding box center [24, 35] width 13 height 6
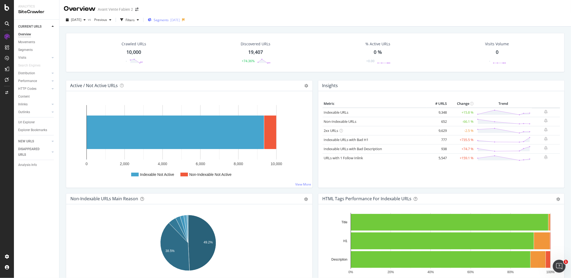
click at [180, 20] on div "2025-09-19" at bounding box center [175, 20] width 10 height 5
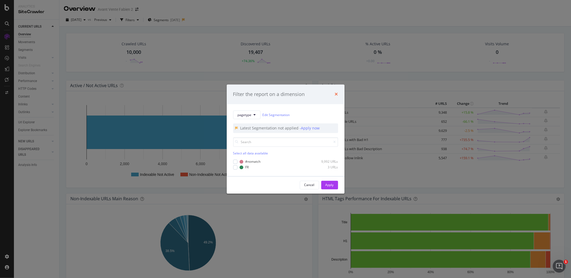
click at [338, 94] on icon "times" at bounding box center [336, 94] width 3 height 4
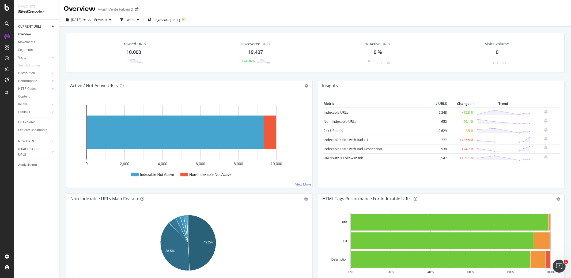
click at [25, 33] on div "Overview" at bounding box center [24, 35] width 13 height 6
click at [180, 21] on div "2025-09-19" at bounding box center [175, 20] width 10 height 5
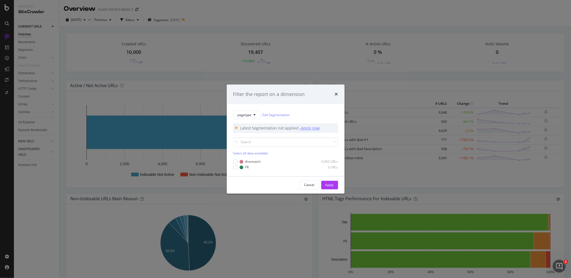
click at [312, 127] on div "- Apply now" at bounding box center [310, 128] width 20 height 5
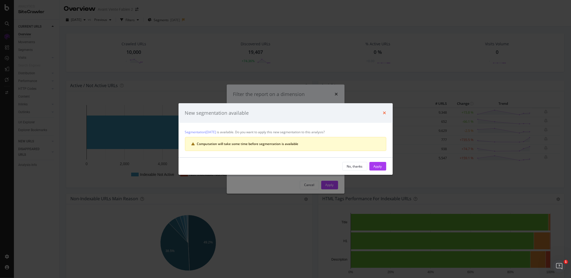
click at [385, 113] on icon "times" at bounding box center [384, 113] width 3 height 4
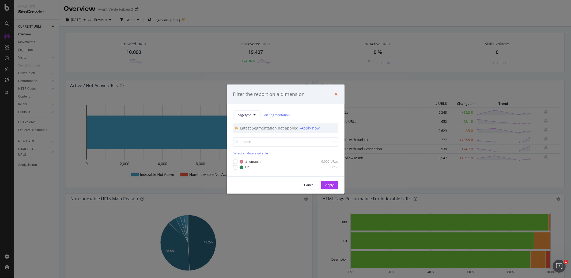
click at [337, 96] on icon "times" at bounding box center [336, 94] width 3 height 4
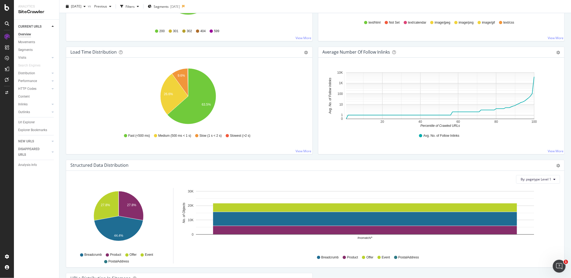
scroll to position [365, 0]
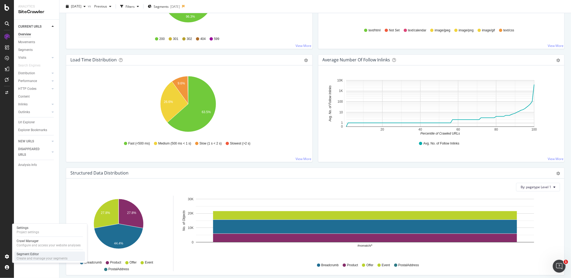
click at [30, 256] on div "Segment Editor" at bounding box center [42, 254] width 51 height 4
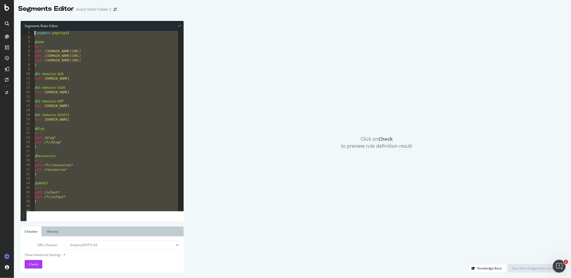
drag, startPoint x: 66, startPoint y: 210, endPoint x: 4, endPoint y: 25, distance: 195.6
click at [4, 25] on div "Segments Editor Avant Vente Fabien 2 Segments Rules Editor path /* 1 2 3 4 5 6 …" at bounding box center [285, 139] width 571 height 278
type textarea "[segment:pagetype]"
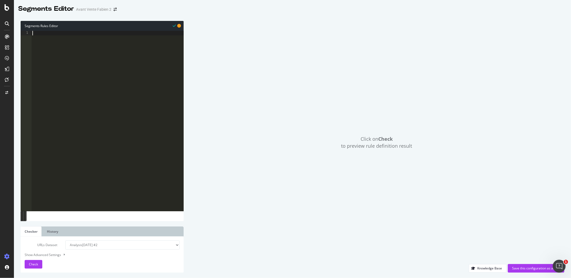
click at [115, 158] on div at bounding box center [107, 125] width 152 height 189
click at [90, 246] on select "Analysis 2025 Sep. 22nd #2 Analysis 2025 Sep. 22nd Analysis 2025 Sep. 21st Anal…" at bounding box center [122, 244] width 114 height 9
click at [65, 240] on select "Analysis 2025 Sep. 22nd #2 Analysis 2025 Sep. 22nd Analysis 2025 Sep. 21st Anal…" at bounding box center [122, 244] width 114 height 9
click at [32, 262] on span "Check" at bounding box center [33, 264] width 9 height 5
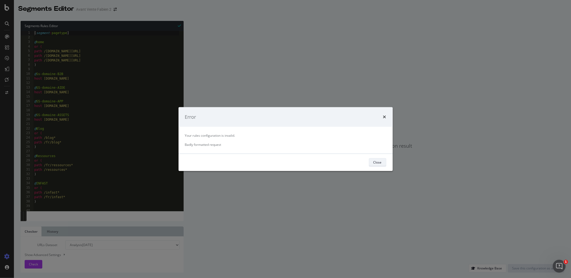
click at [376, 161] on div "Close" at bounding box center [378, 162] width 8 height 5
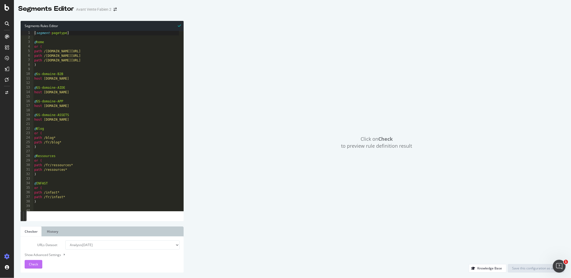
click at [28, 267] on button "Check" at bounding box center [34, 264] width 18 height 9
click at [131, 246] on select "Analysis 2025 Sep. 22nd #2 Analysis 2025 Sep. 22nd Analysis 2025 Sep. 21st Anal…" at bounding box center [122, 244] width 114 height 9
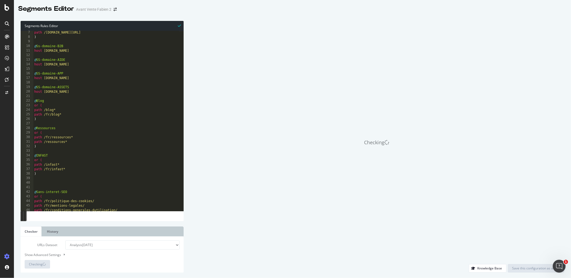
scroll to position [54, 0]
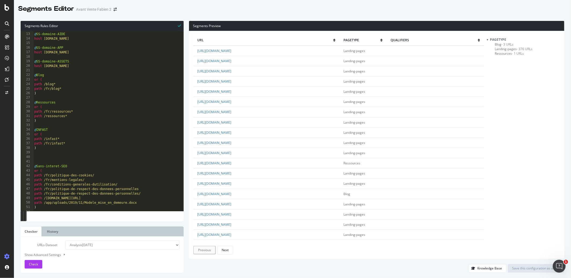
click at [112, 245] on select "Analysis 2025 Sep. 22nd #2 Analysis 2025 Sep. 22nd Analysis 2025 Sep. 21st Anal…" at bounding box center [122, 244] width 114 height 9
select select "analysis:20250921"
click at [65, 240] on select "Analysis 2025 Sep. 22nd #2 Analysis 2025 Sep. 22nd Analysis 2025 Sep. 21st Anal…" at bounding box center [122, 244] width 114 height 9
click at [35, 268] on div "Check" at bounding box center [33, 264] width 9 height 8
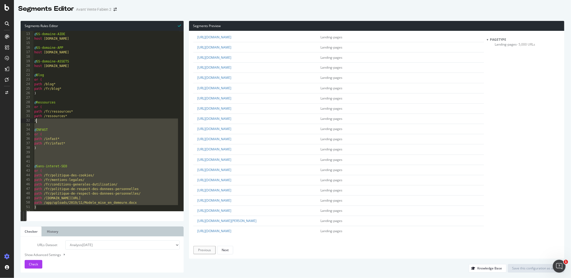
scroll to position [0, 0]
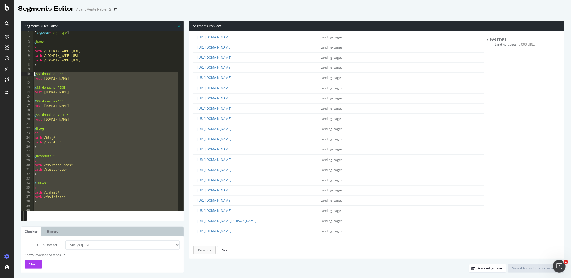
drag, startPoint x: 48, startPoint y: 208, endPoint x: 18, endPoint y: 74, distance: 137.6
click at [18, 74] on div "Segments Rules Editor 1 2 3 4 5 6 7 8 9 10 11 12 13 14 15 16 17 18 19 20 21 22 …" at bounding box center [292, 147] width 557 height 262
type textarea "@Ss-domaine-B2B host b2b.intia.fr"
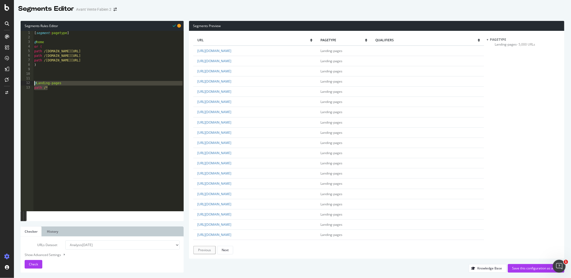
drag, startPoint x: 68, startPoint y: 90, endPoint x: 31, endPoint y: 82, distance: 37.7
click at [31, 82] on div "1 2 3 4 5 6 7 8 9 10 11 12 13 [ segment : pagetype ] @ home or ( path /intia.fr…" at bounding box center [102, 121] width 163 height 180
type textarea "@Landing-pages path /*"
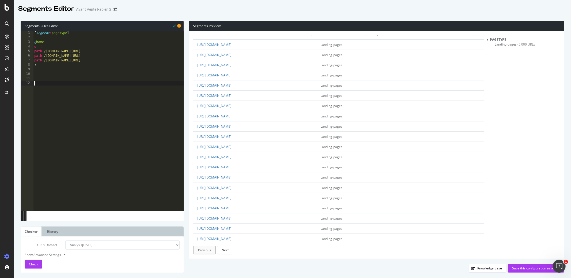
scroll to position [8, 0]
click at [231, 117] on link "https://www.antalis.fr/eshop/packaging-machines-emballage" at bounding box center [214, 114] width 34 height 5
click at [231, 81] on link "https://www.antalis.fr/eshop/ws/html/catalog/promotions?promoCode=0030001061" at bounding box center [214, 78] width 34 height 5
click at [168, 138] on div "[ segment : pagetype ] @ home or ( path /intia.fr/ path /intia.fr/fr/ path /int…" at bounding box center [108, 125] width 151 height 189
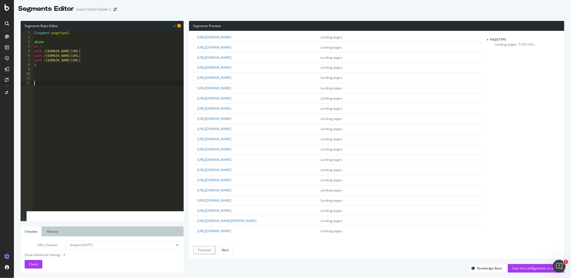
scroll to position [1292, 0]
click at [231, 188] on link "https://www.antalis.fr/eshop/packaging-machines-emballage/calage-protection/boi…" at bounding box center [214, 190] width 34 height 5
click at [227, 247] on div "Next" at bounding box center [225, 249] width 7 height 7
click at [227, 247] on div "Next" at bounding box center [224, 249] width 7 height 7
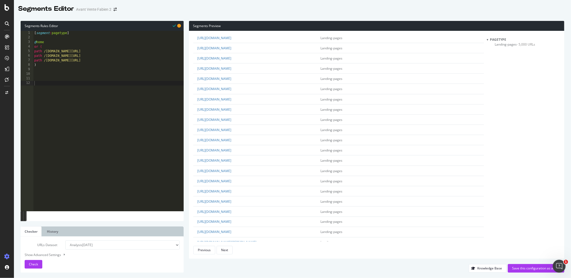
scroll to position [689, 0]
click at [229, 247] on button "Next" at bounding box center [225, 250] width 16 height 9
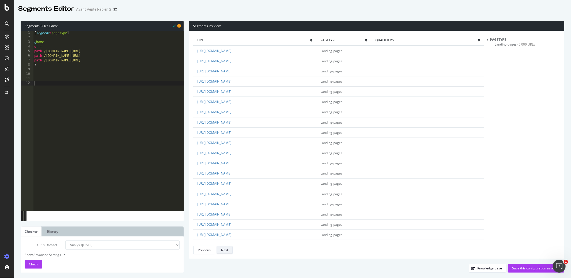
click at [229, 247] on button "Next" at bounding box center [225, 250] width 16 height 9
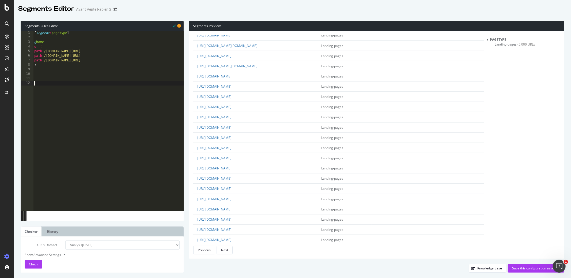
click at [108, 85] on div "[ segment : pagetype ] @ home or ( path /intia.fr/ path /intia.fr/fr/ path /int…" at bounding box center [108, 125] width 151 height 189
click at [231, 188] on link "https://www.antalis.fr/accueil/nos-activites/monde-de-lemballage/services/comma…" at bounding box center [214, 190] width 34 height 5
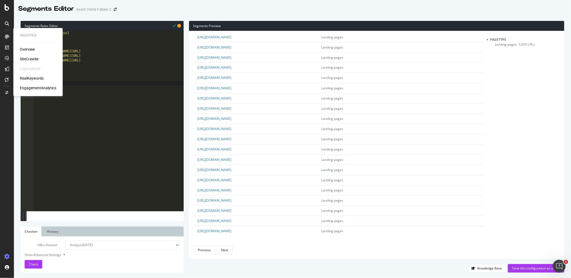
click at [31, 57] on div "SiteCrawler" at bounding box center [29, 59] width 19 height 5
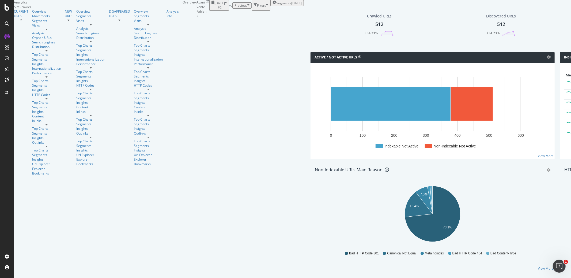
click at [291, 5] on div "[DATE]" at bounding box center [296, 3] width 10 height 5
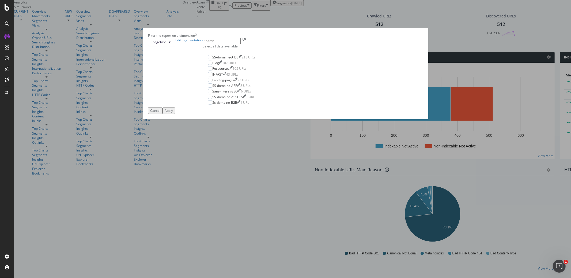
click at [261, 48] on div "Select all data available" at bounding box center [232, 46] width 58 height 5
click at [173, 113] on div "Apply" at bounding box center [169, 110] width 8 height 5
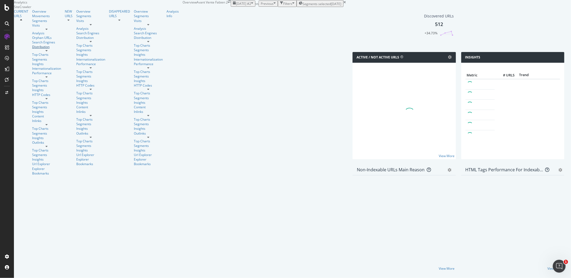
click at [32, 49] on div "Distribution" at bounding box center [46, 46] width 29 height 5
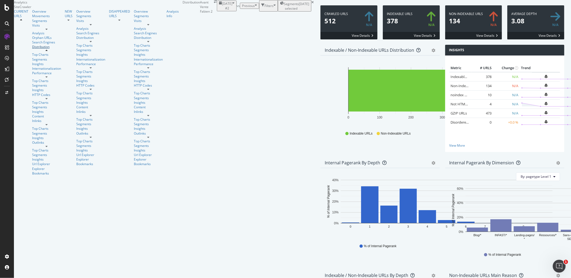
scroll to position [39, 0]
click at [380, 30] on div "Indexable URLs 378 N/A View Details" at bounding box center [411, 24] width 62 height 39
click at [318, 157] on div "Internal Pagerank by Depth Bar (by Value) Bar (by Percentage) Table Export as C…" at bounding box center [380, 213] width 125 height 112
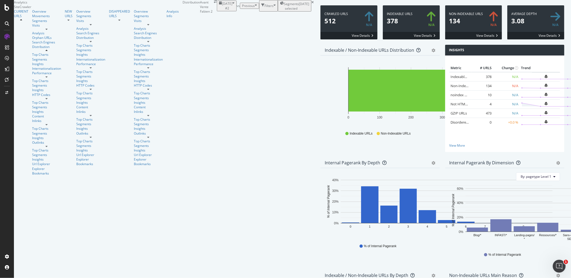
click at [443, 157] on div "Internal Pagerank By Dimension Bar (by Value) Bar (by Percentage) Table Export …" at bounding box center [505, 213] width 125 height 112
click at [318, 157] on div "Internal Pagerank by Depth Bar (by Value) Bar (by Percentage) Table Export as C…" at bounding box center [380, 213] width 125 height 112
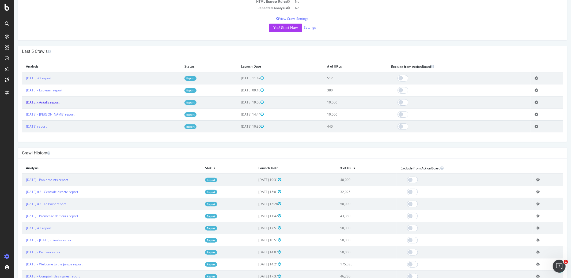
click at [59, 100] on link "[DATE] - Antalis report" at bounding box center [42, 102] width 33 height 5
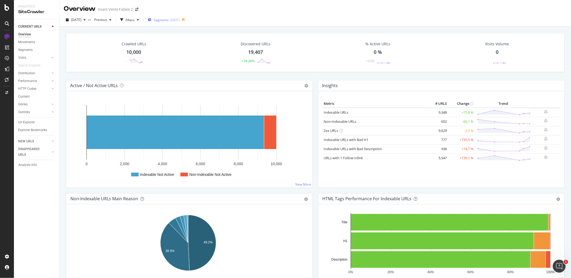
click at [179, 21] on div "Segments [DATE]" at bounding box center [164, 20] width 32 height 5
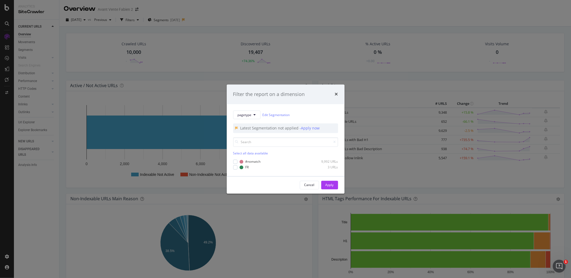
click at [334, 95] on div "Filter the report on a dimension" at bounding box center [285, 94] width 105 height 7
click at [336, 94] on icon "times" at bounding box center [336, 94] width 3 height 4
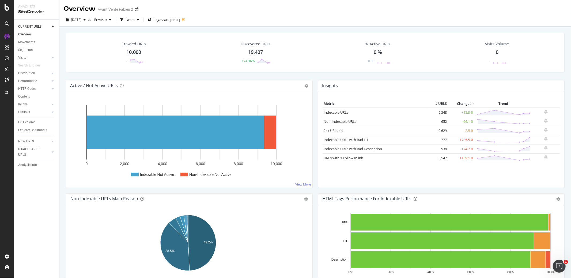
click at [262, 10] on div "Overview Avant Vente Fabien 2" at bounding box center [315, 6] width 512 height 13
